Goal: Find specific page/section: Locate a particular part of the current website

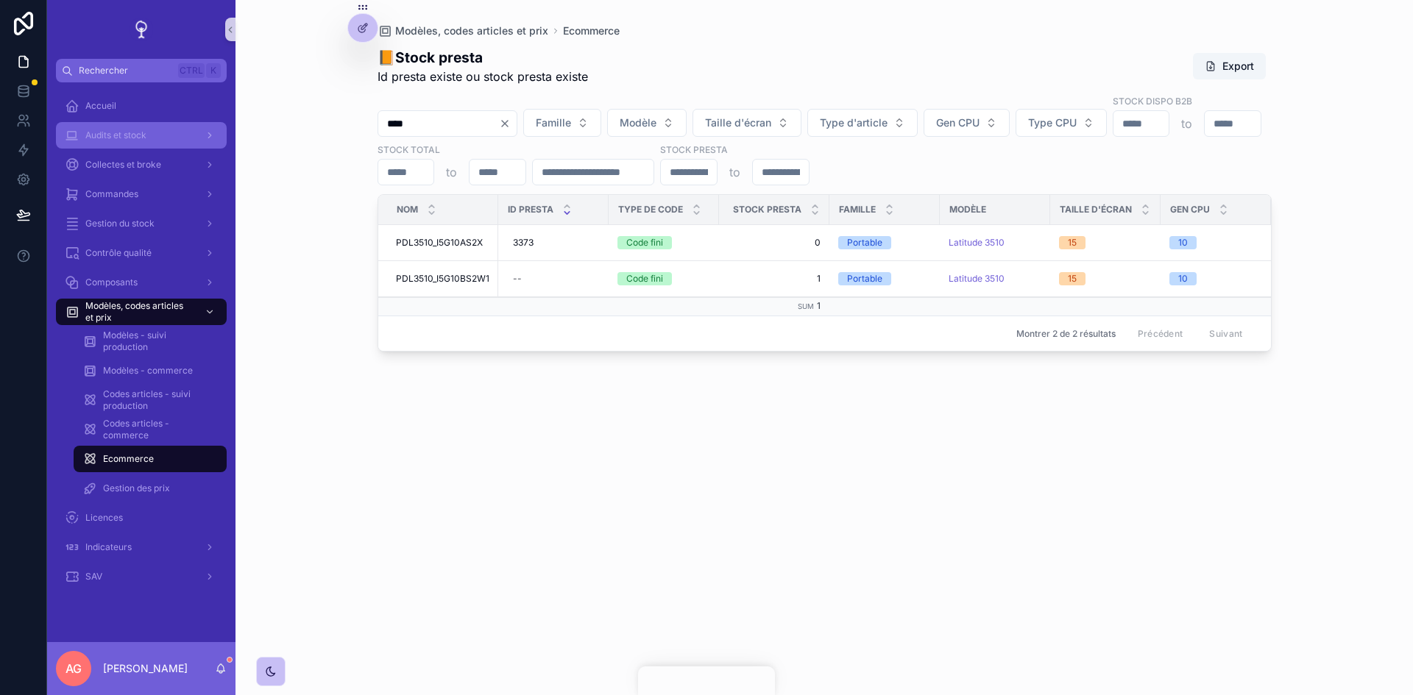
click at [74, 143] on span "scrollable content" at bounding box center [72, 135] width 15 height 15
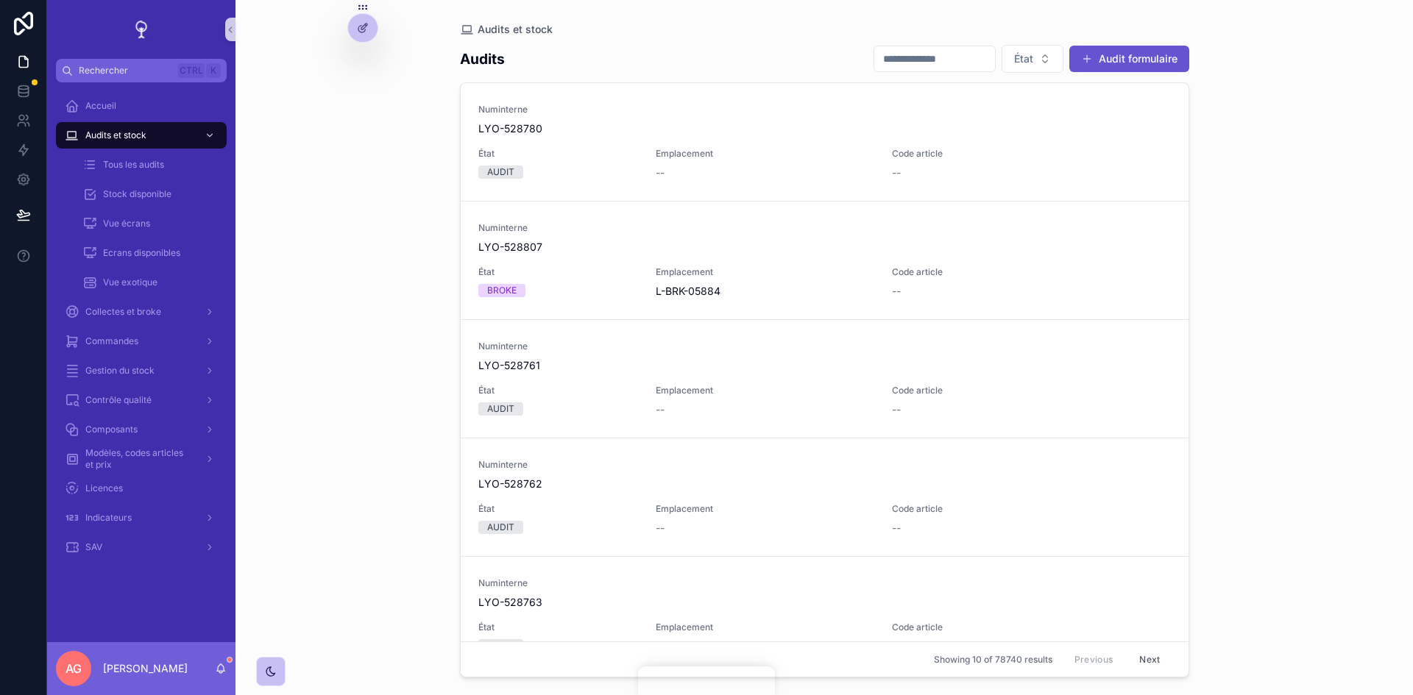
click at [932, 57] on input "scrollable content" at bounding box center [934, 59] width 121 height 21
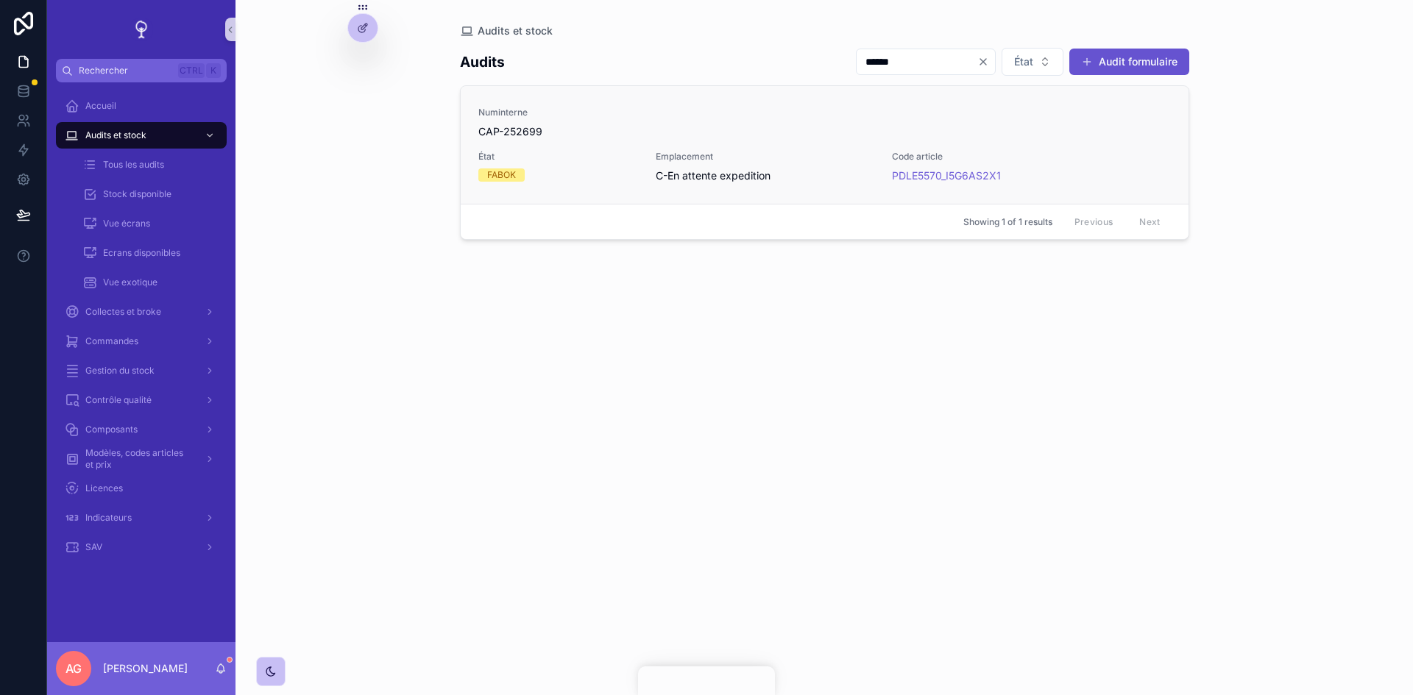
type input "******"
click at [650, 129] on span "CAP-252699" at bounding box center [824, 131] width 692 height 15
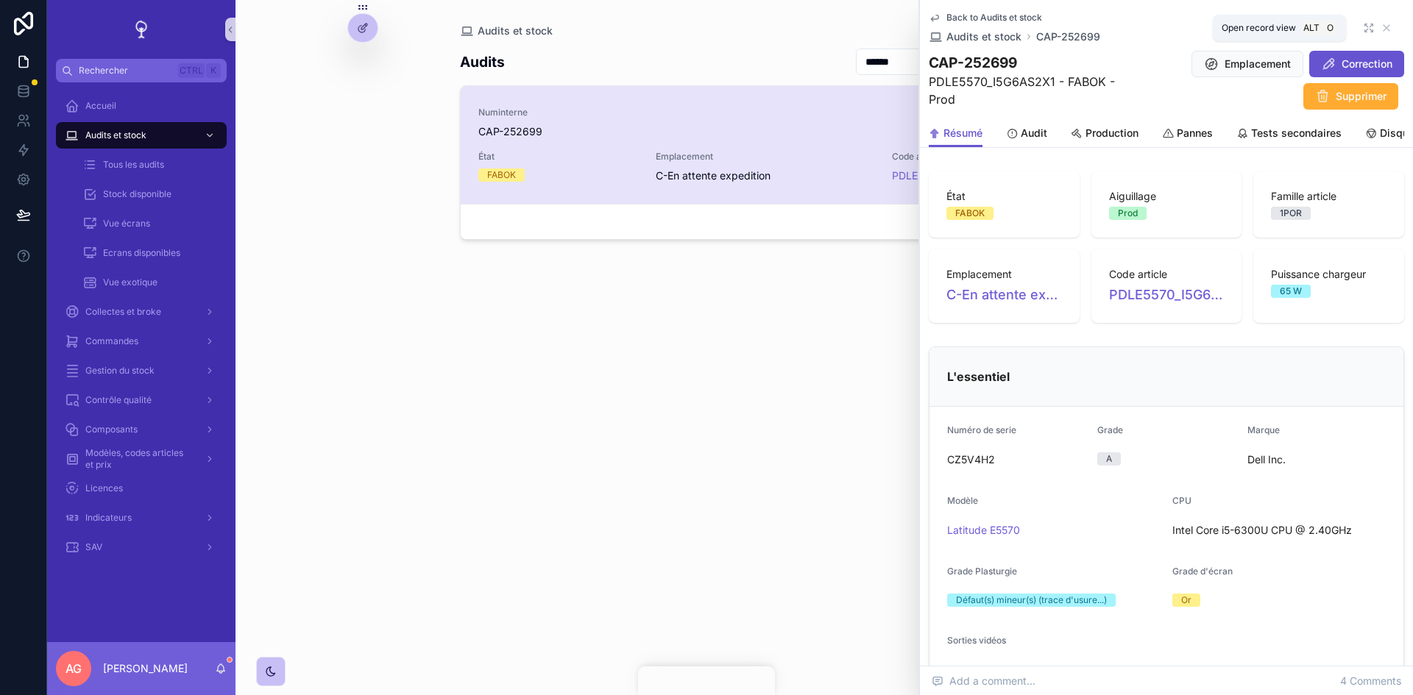
click at [1363, 28] on icon "scrollable content" at bounding box center [1369, 28] width 12 height 12
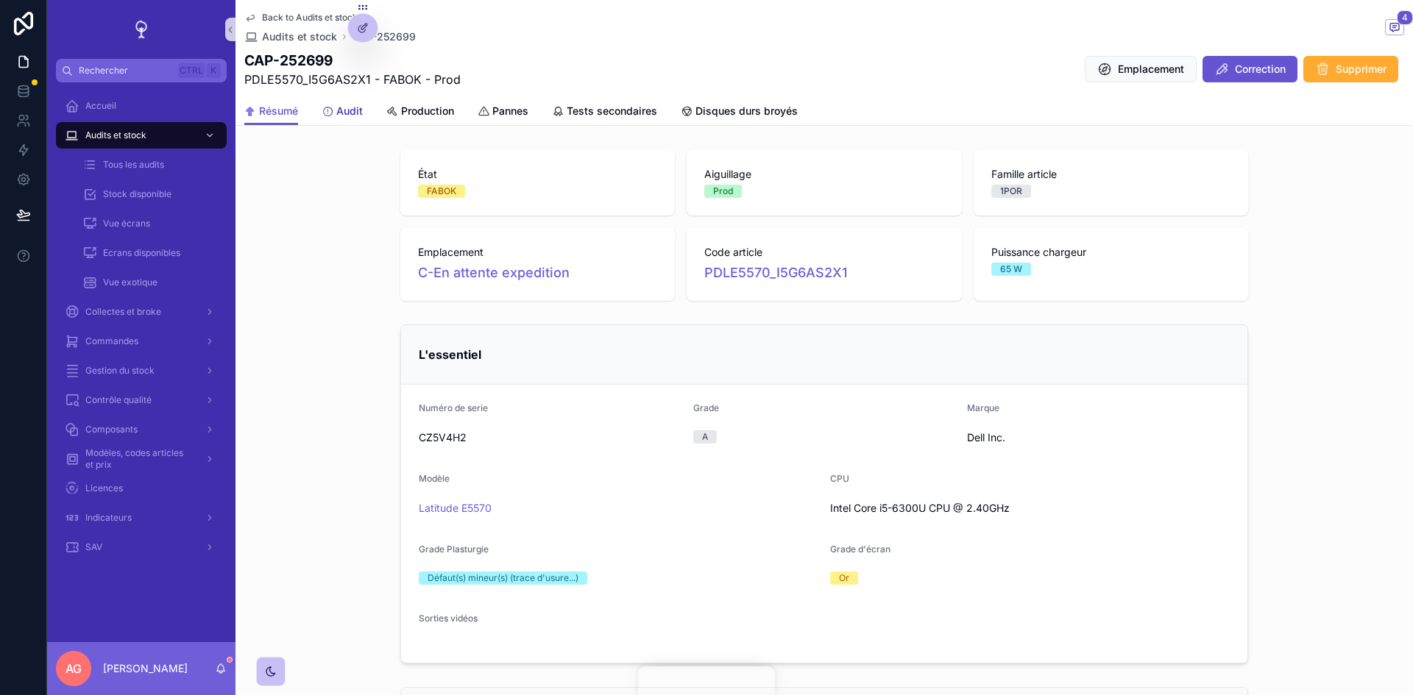
click at [351, 105] on span "Audit" at bounding box center [349, 111] width 26 height 15
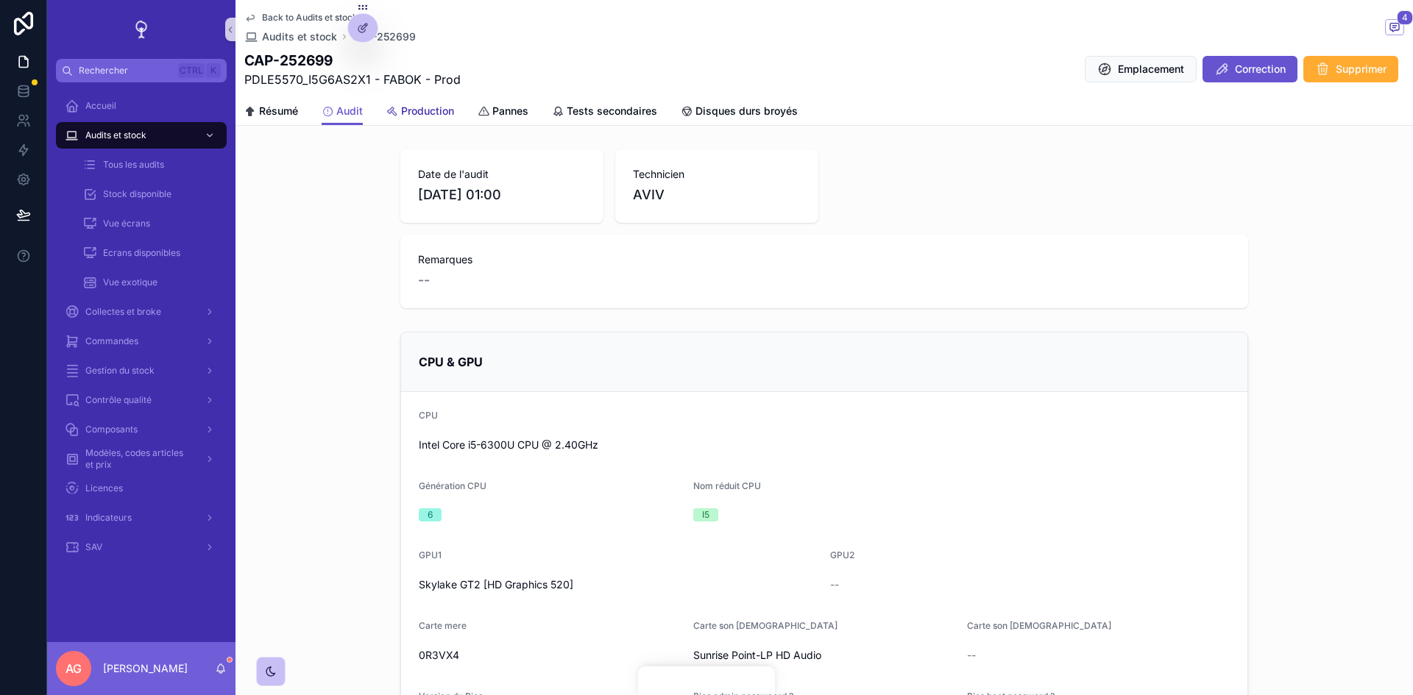
click at [444, 107] on span "Production" at bounding box center [427, 111] width 53 height 15
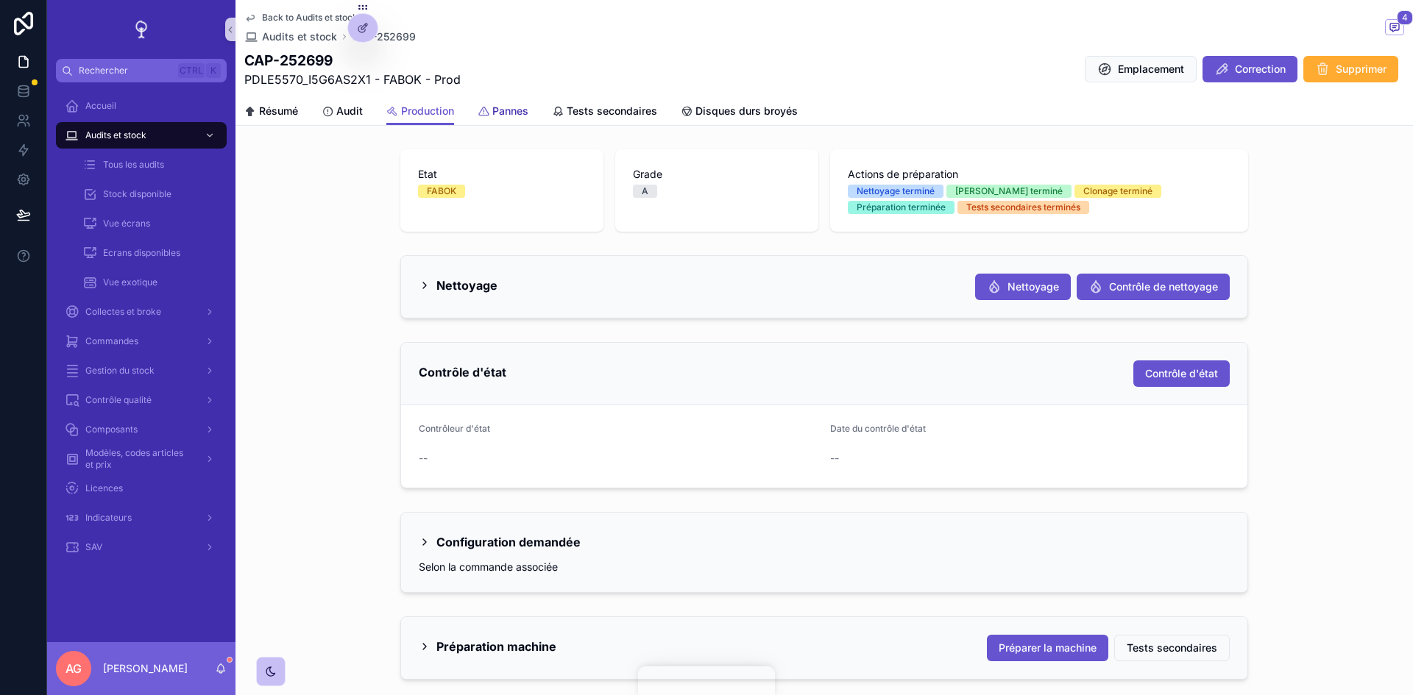
click at [497, 107] on span "Pannes" at bounding box center [510, 111] width 36 height 15
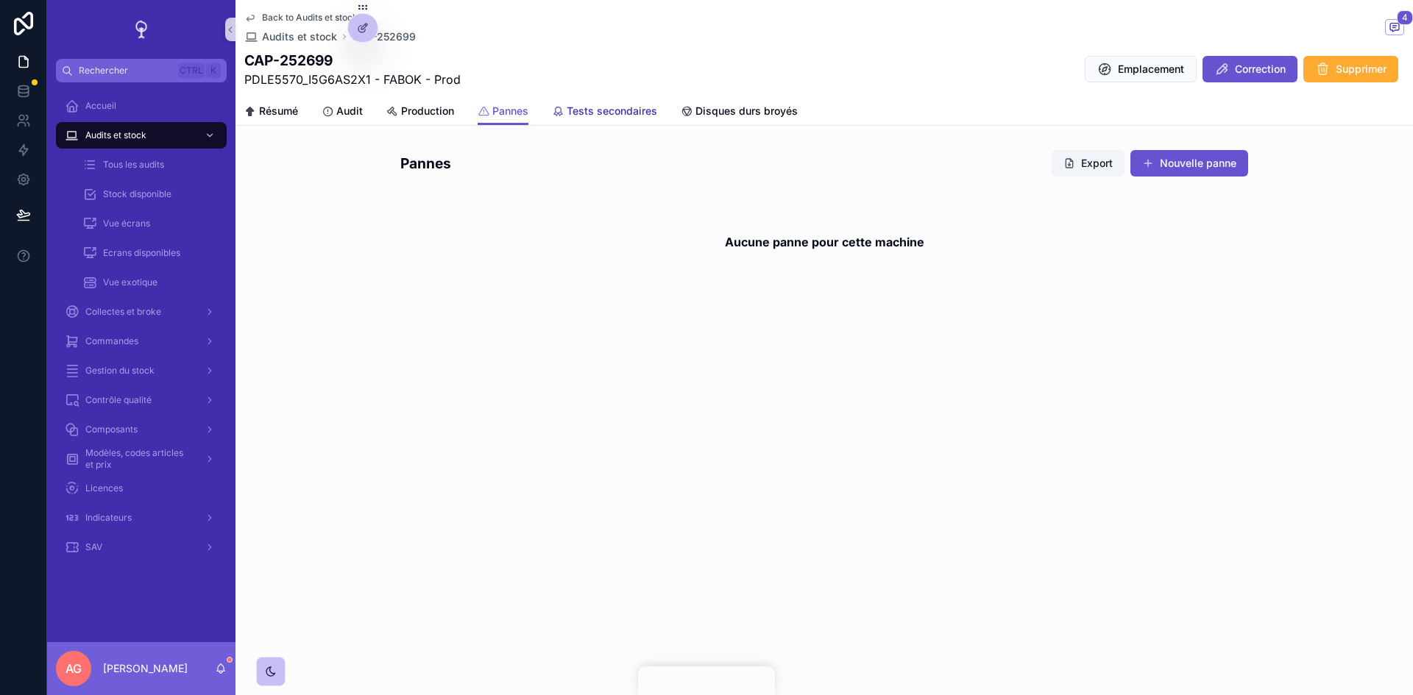
click at [583, 112] on span "Tests secondaires" at bounding box center [612, 111] width 91 height 15
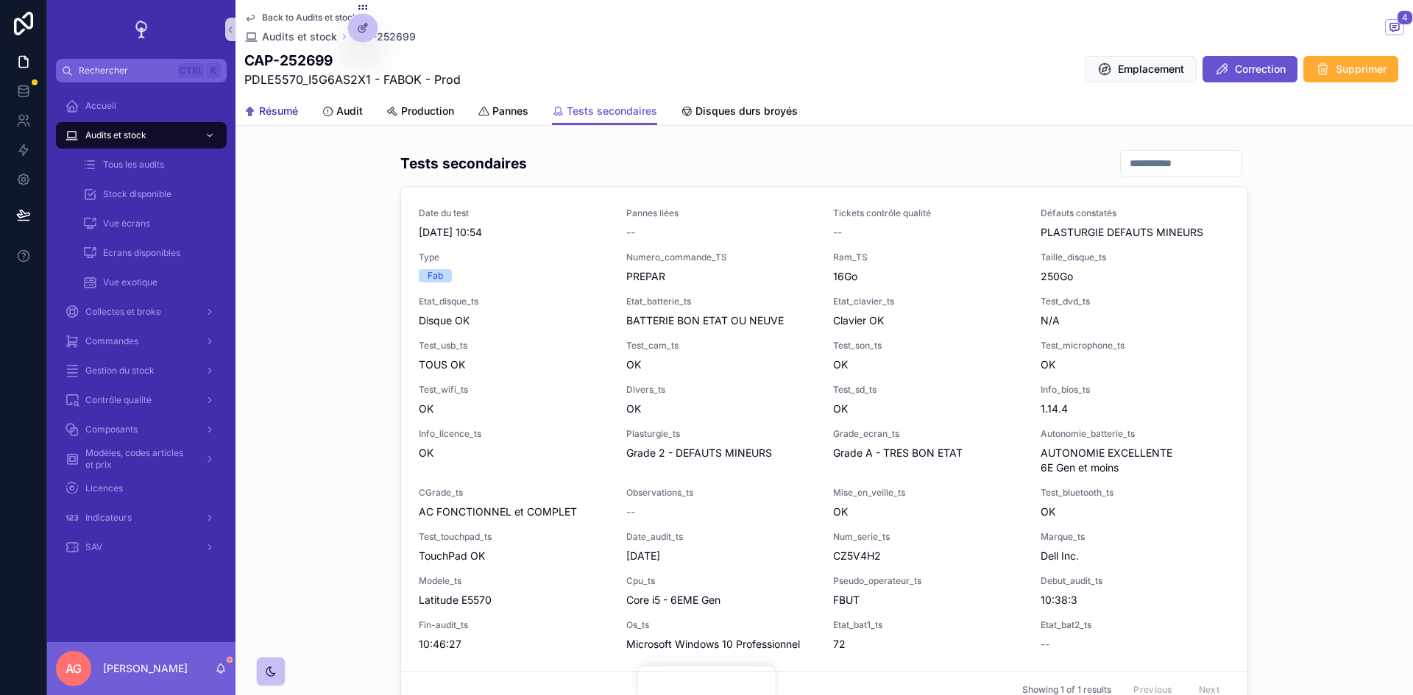
click at [256, 102] on link "Résumé" at bounding box center [271, 112] width 54 height 29
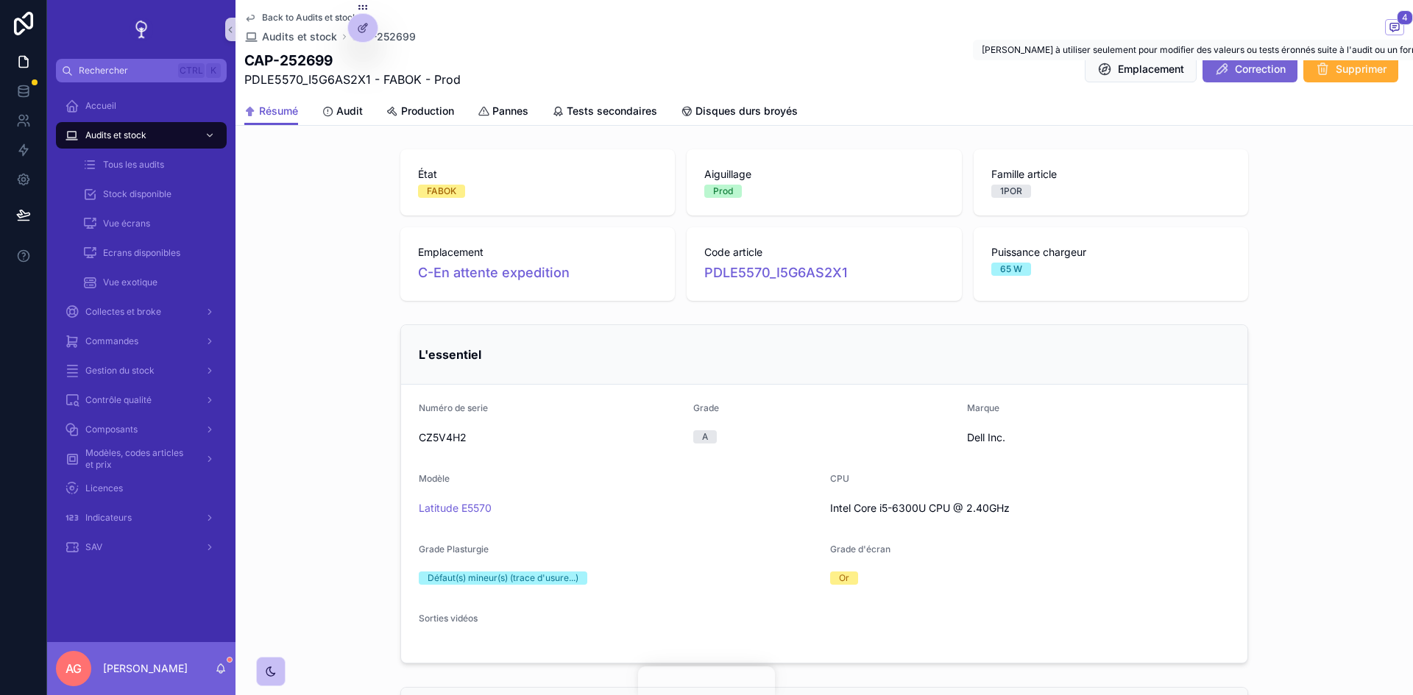
click at [1217, 73] on button "Correction" at bounding box center [1249, 69] width 95 height 26
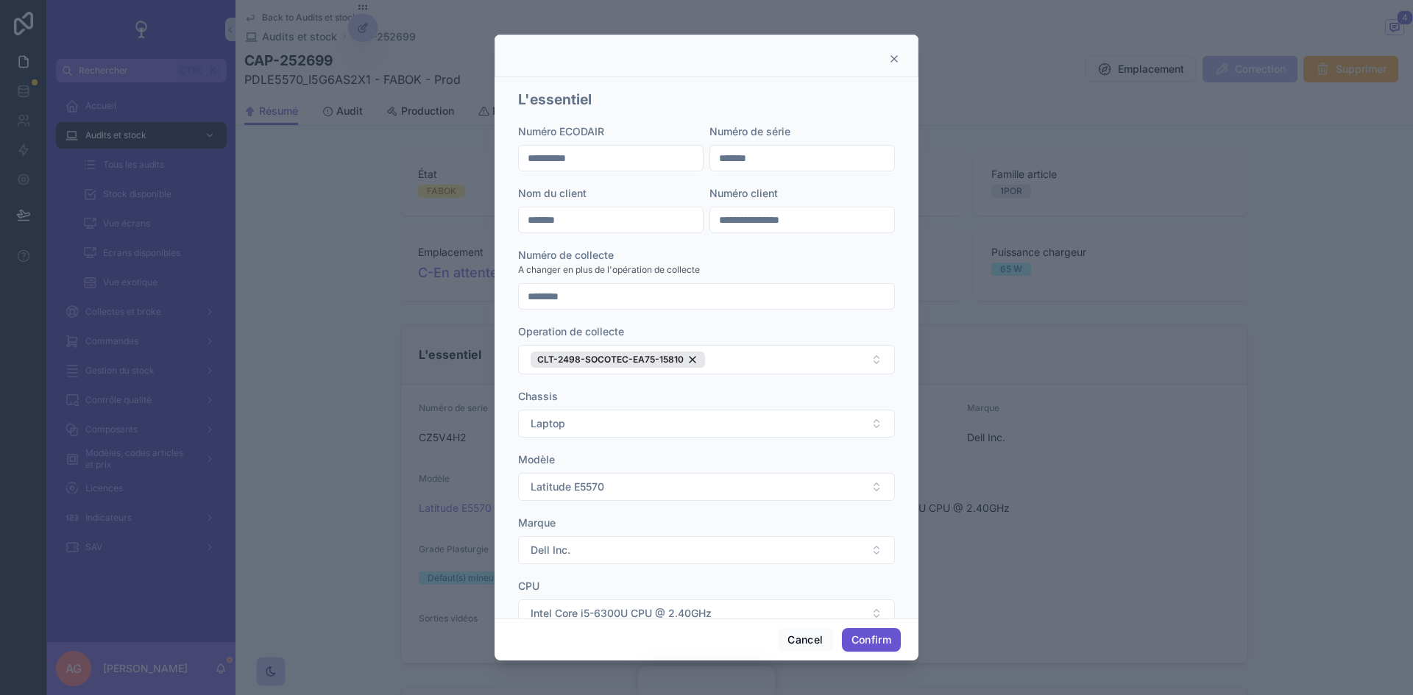
click at [893, 56] on icon at bounding box center [894, 59] width 12 height 12
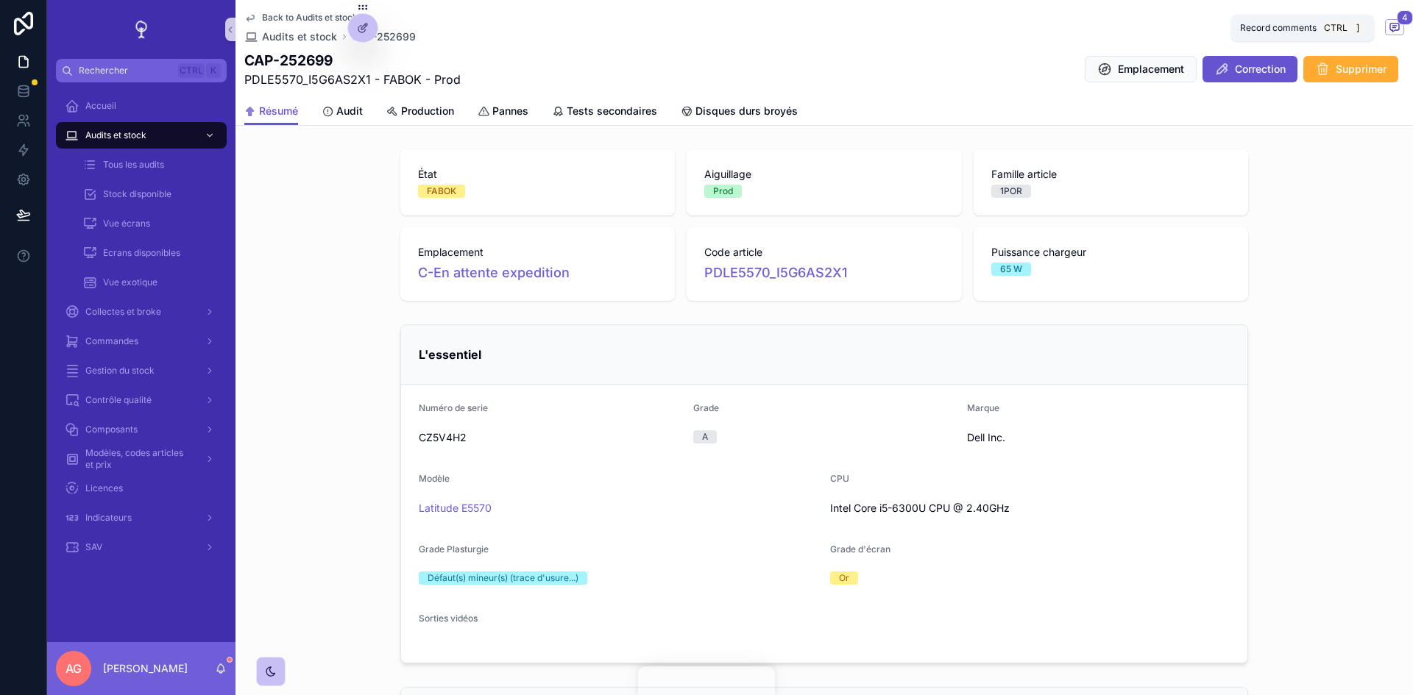
click at [1385, 29] on span "scrollable content" at bounding box center [1394, 27] width 19 height 16
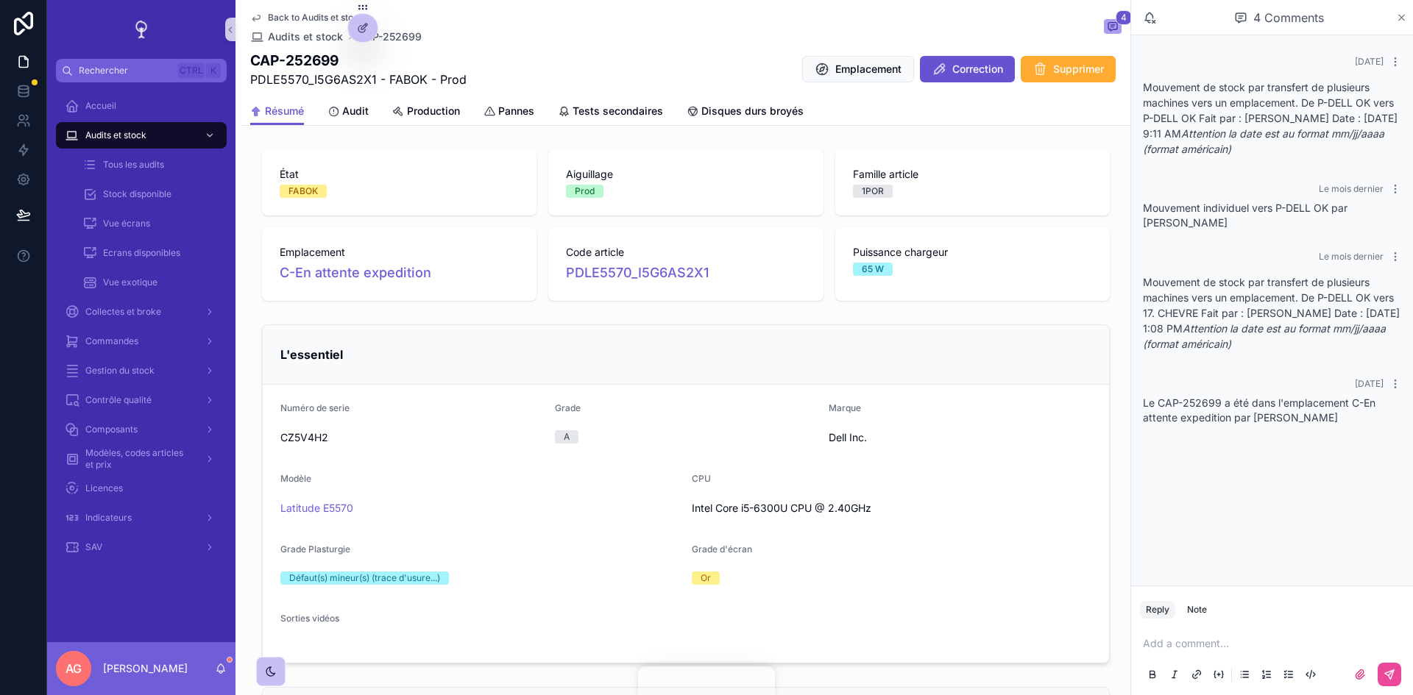
click at [1400, 15] on icon "scrollable content" at bounding box center [1401, 18] width 11 height 12
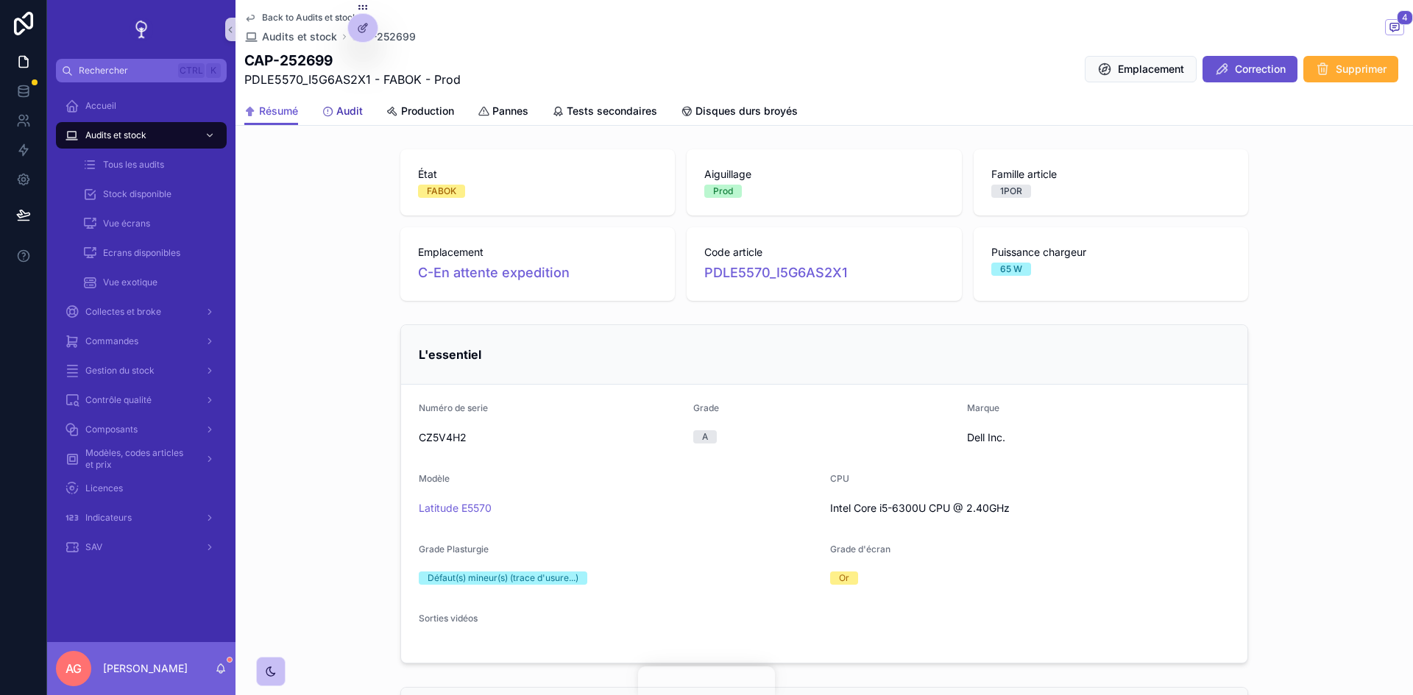
click at [354, 107] on span "Audit" at bounding box center [349, 111] width 26 height 15
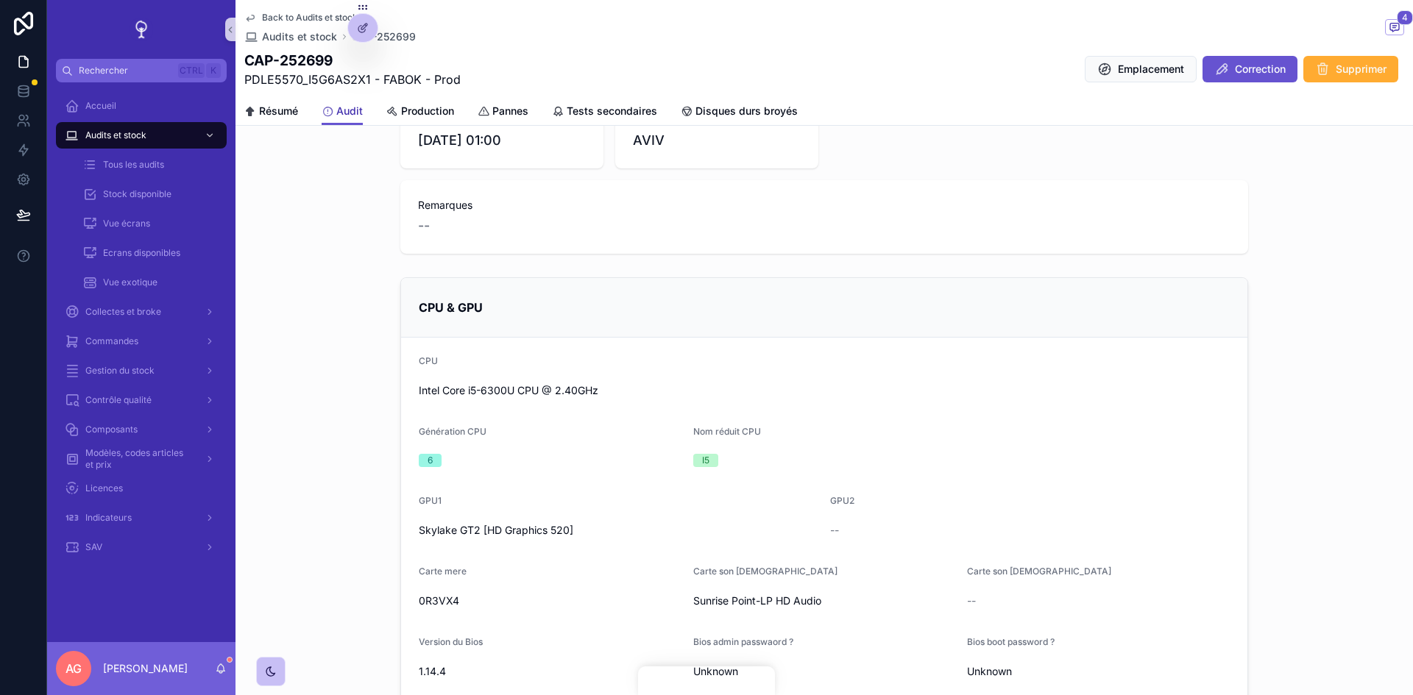
scroll to position [147, 0]
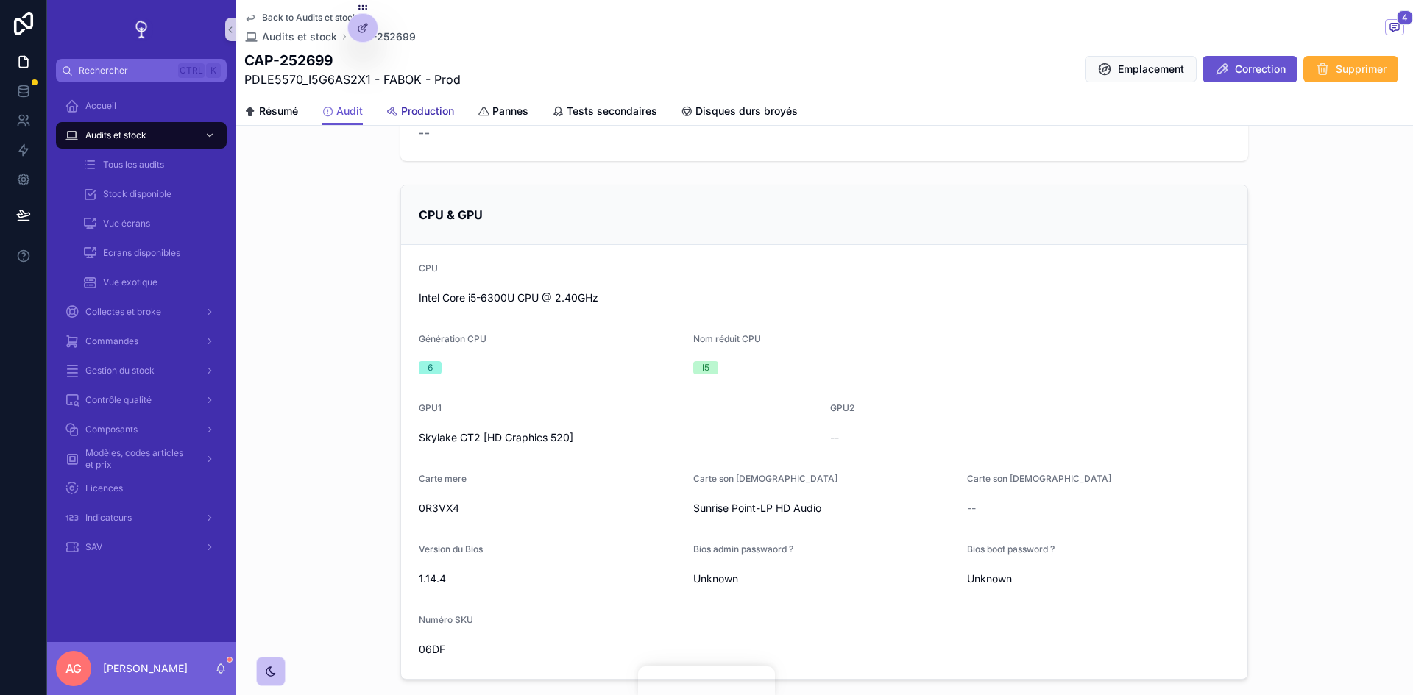
click at [424, 107] on span "Production" at bounding box center [427, 111] width 53 height 15
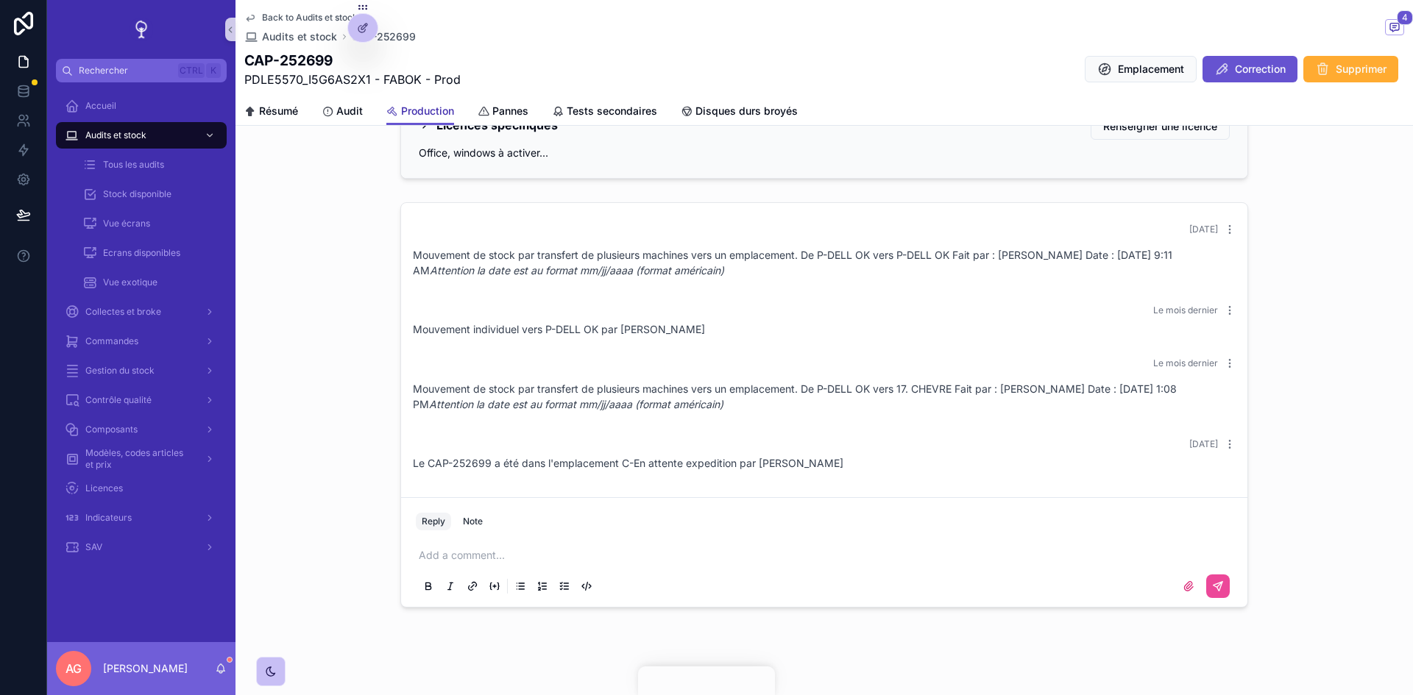
scroll to position [621, 0]
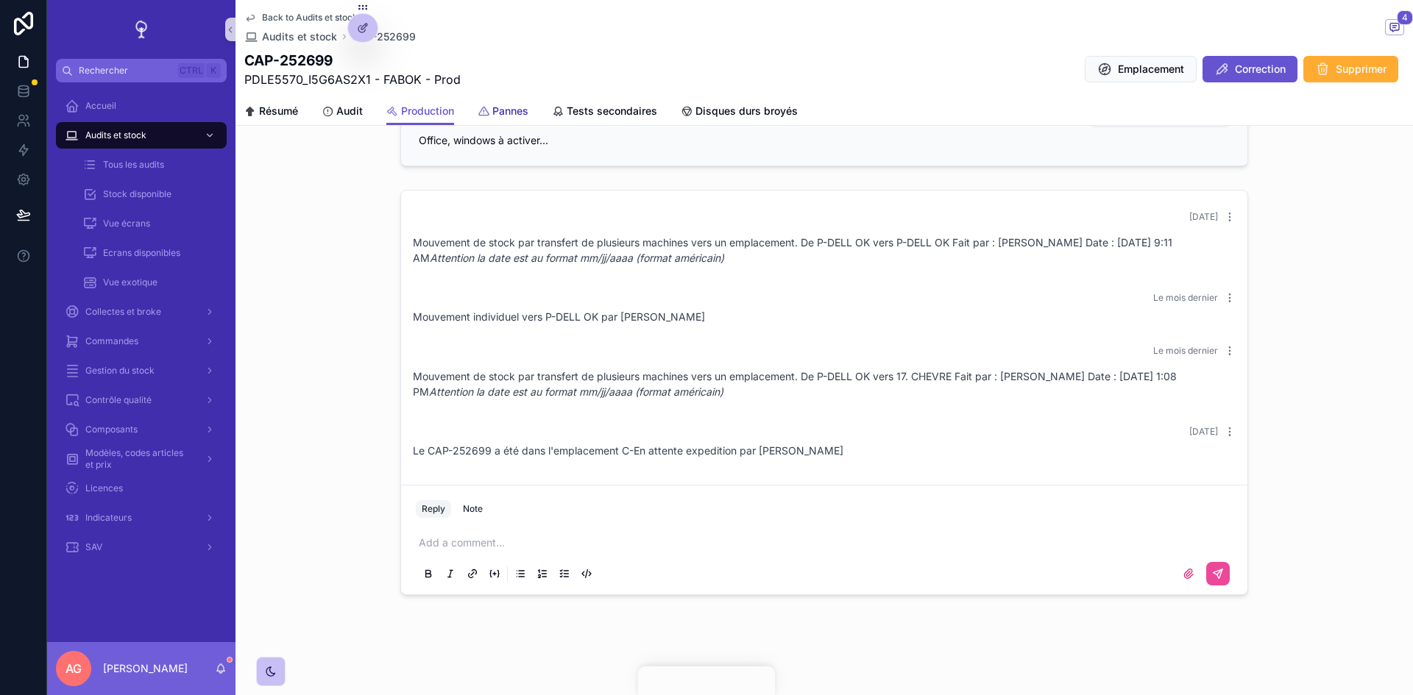
click at [514, 116] on span "Pannes" at bounding box center [510, 111] width 36 height 15
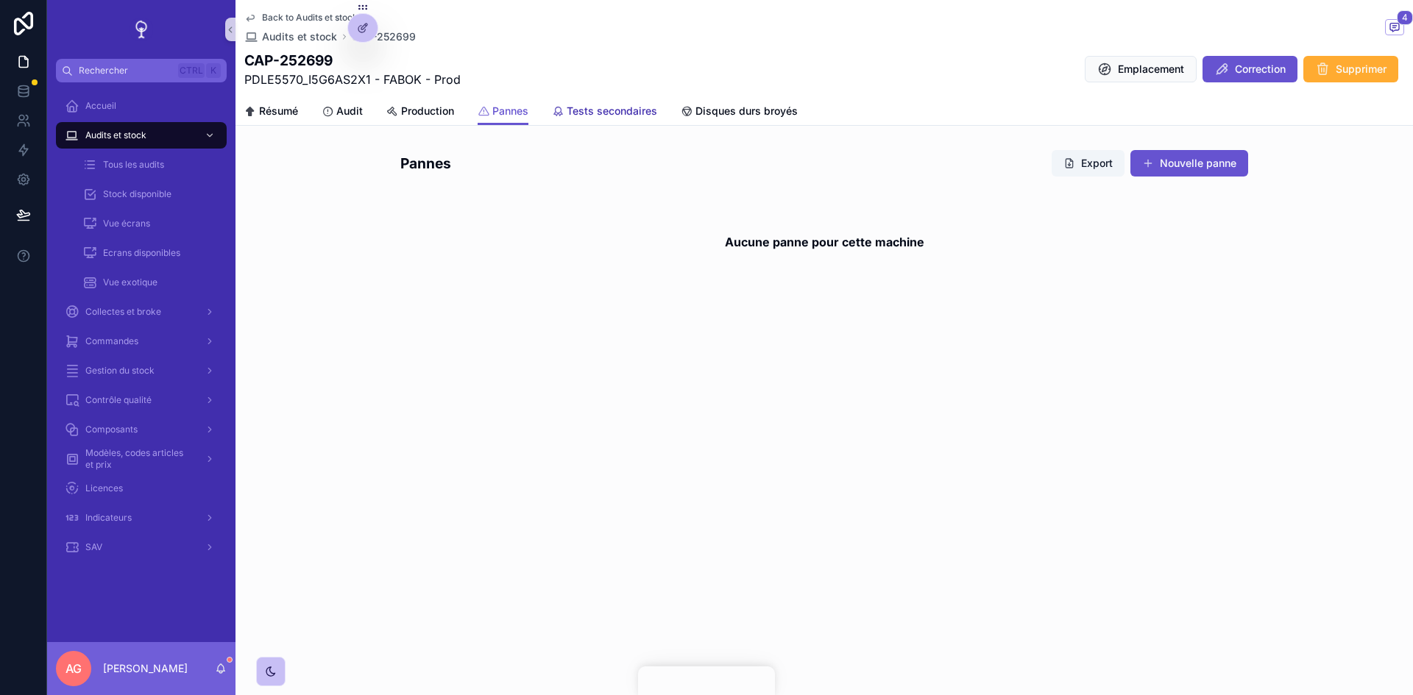
click at [589, 117] on span "Tests secondaires" at bounding box center [612, 111] width 91 height 15
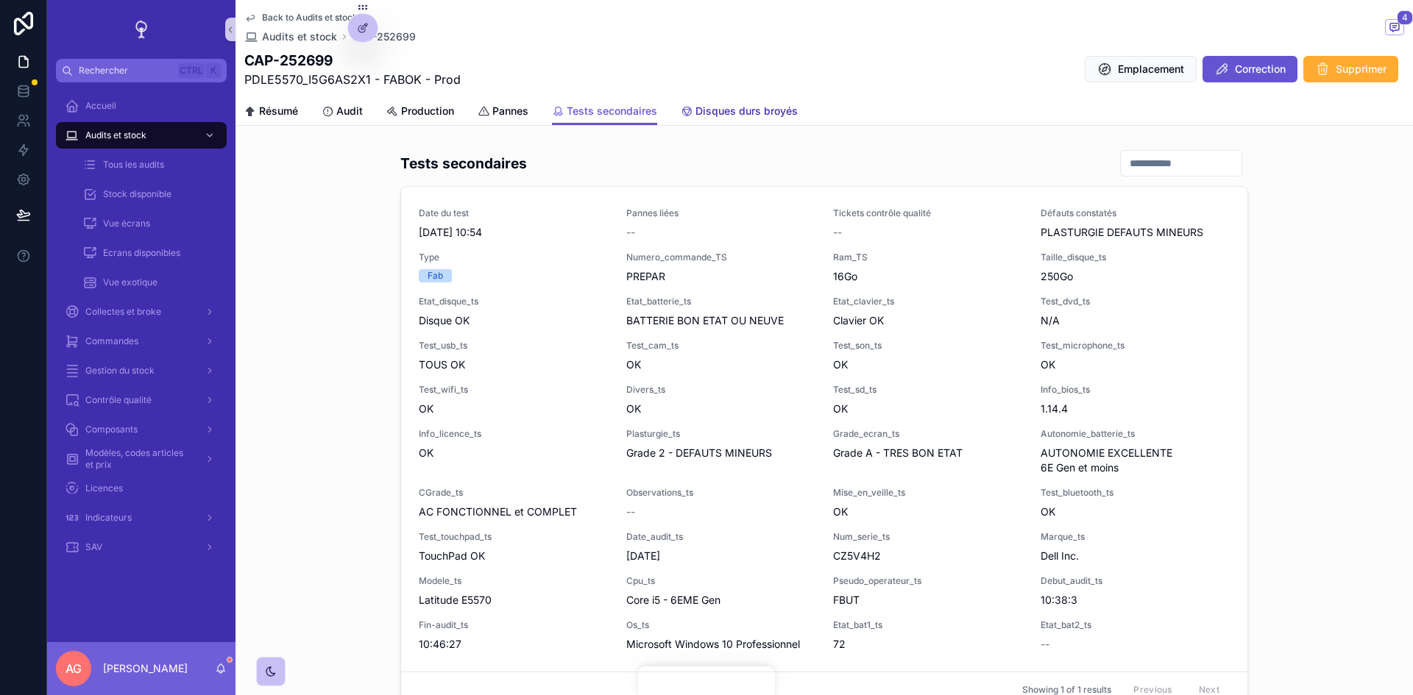
click at [776, 109] on span "Disques durs broyés" at bounding box center [746, 111] width 102 height 15
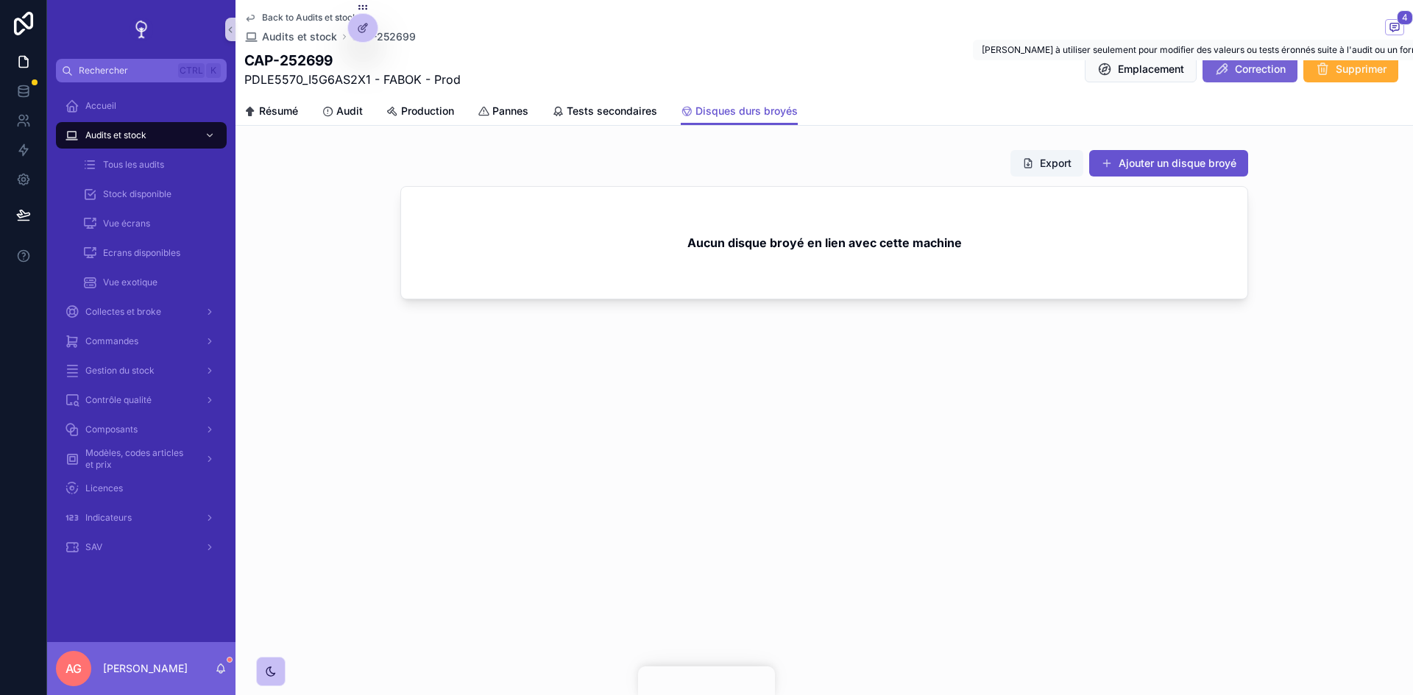
click at [1238, 64] on span "Correction" at bounding box center [1260, 69] width 51 height 15
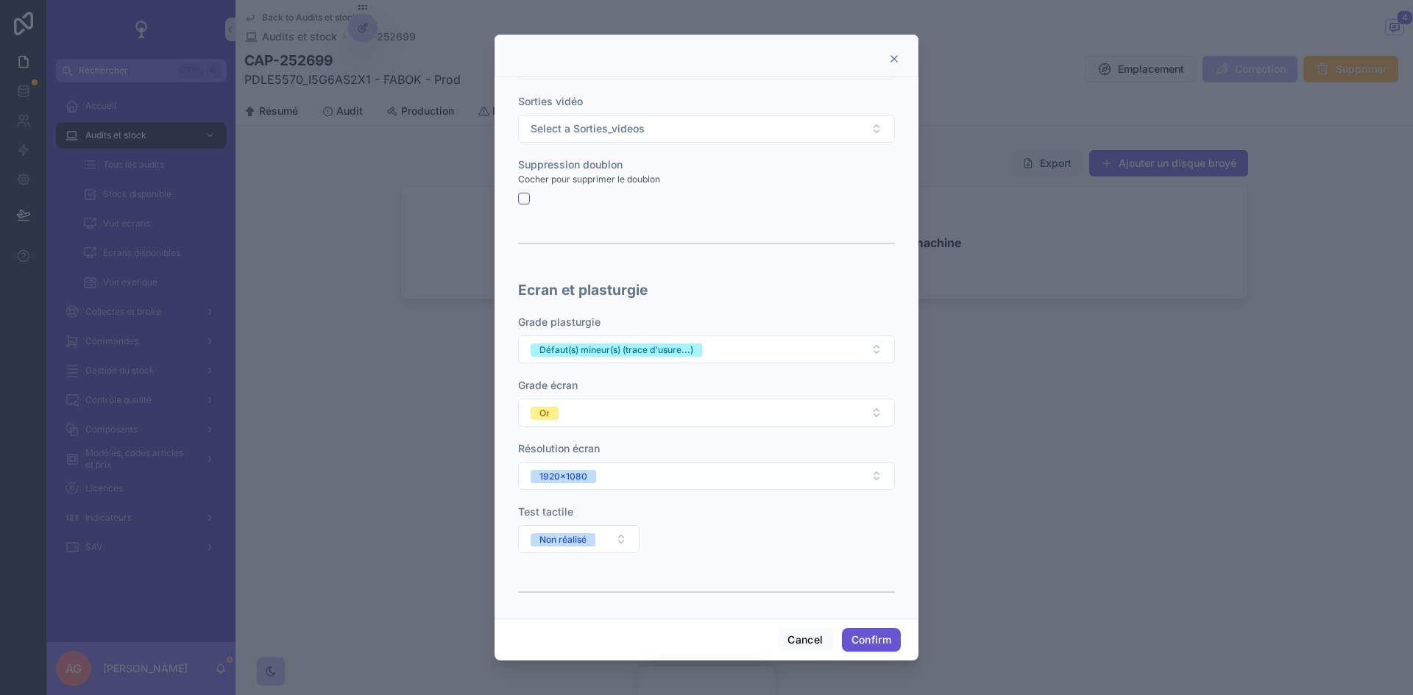
scroll to position [564, 0]
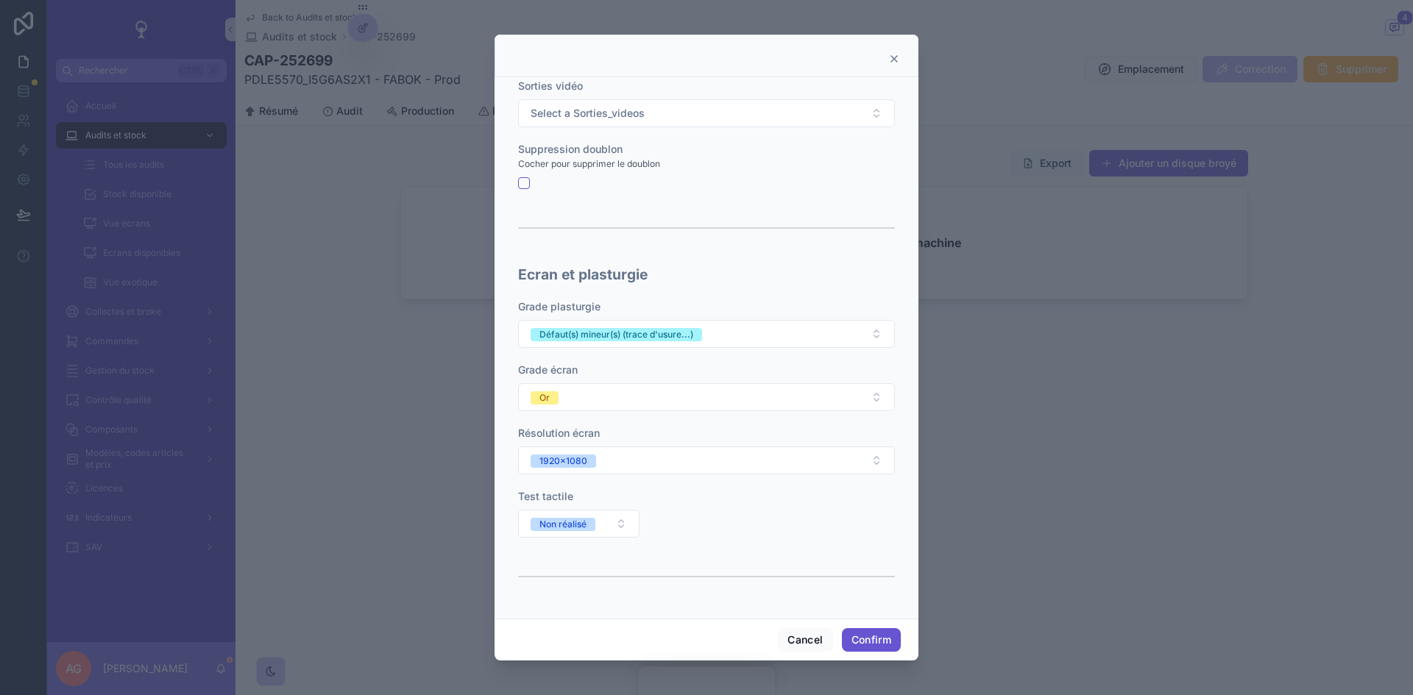
click at [886, 60] on div at bounding box center [706, 59] width 387 height 12
click at [896, 57] on icon at bounding box center [894, 59] width 6 height 6
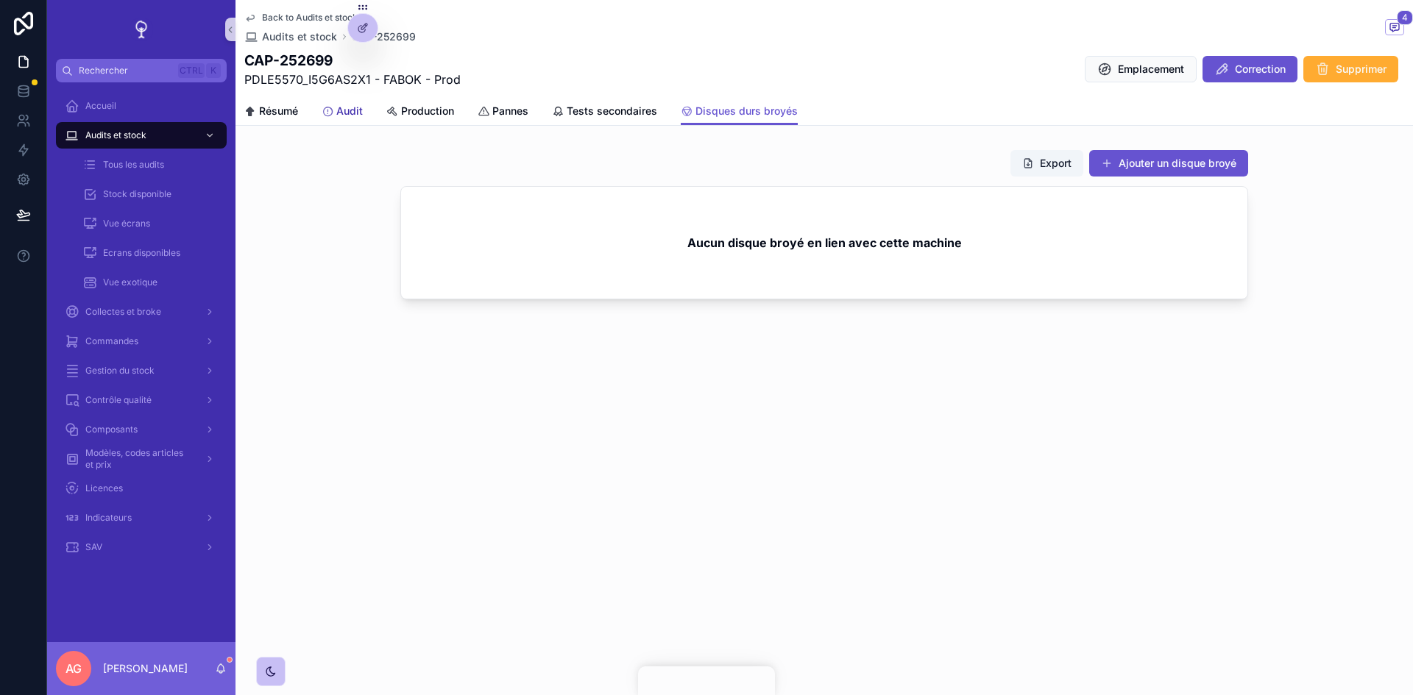
click at [340, 110] on span "Audit" at bounding box center [349, 111] width 26 height 15
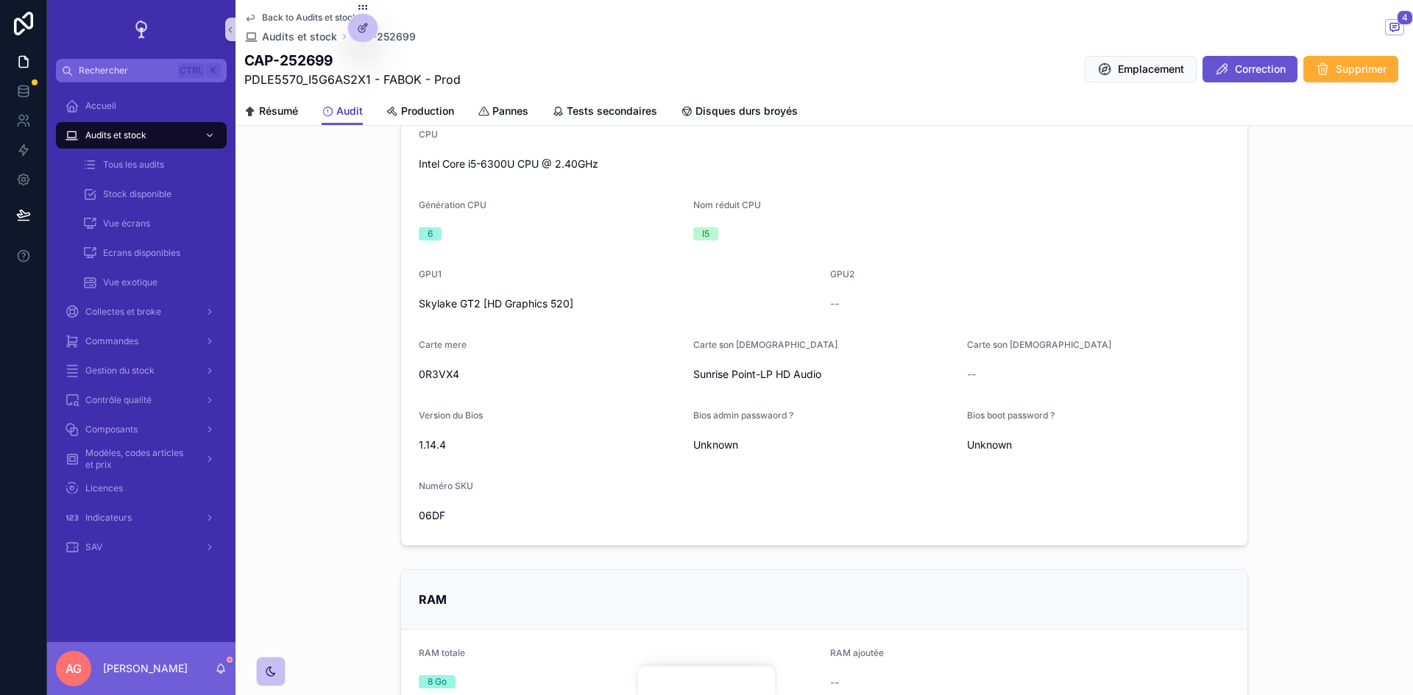
scroll to position [515, 0]
